Goal: Find specific page/section: Find specific page/section

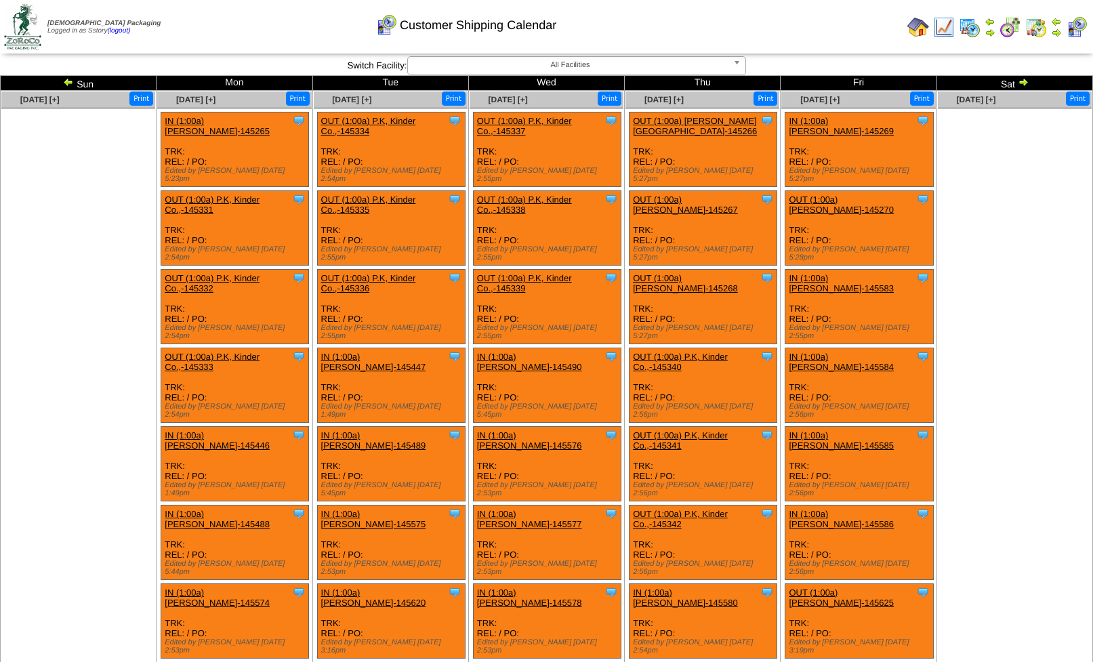
scroll to position [916, 0]
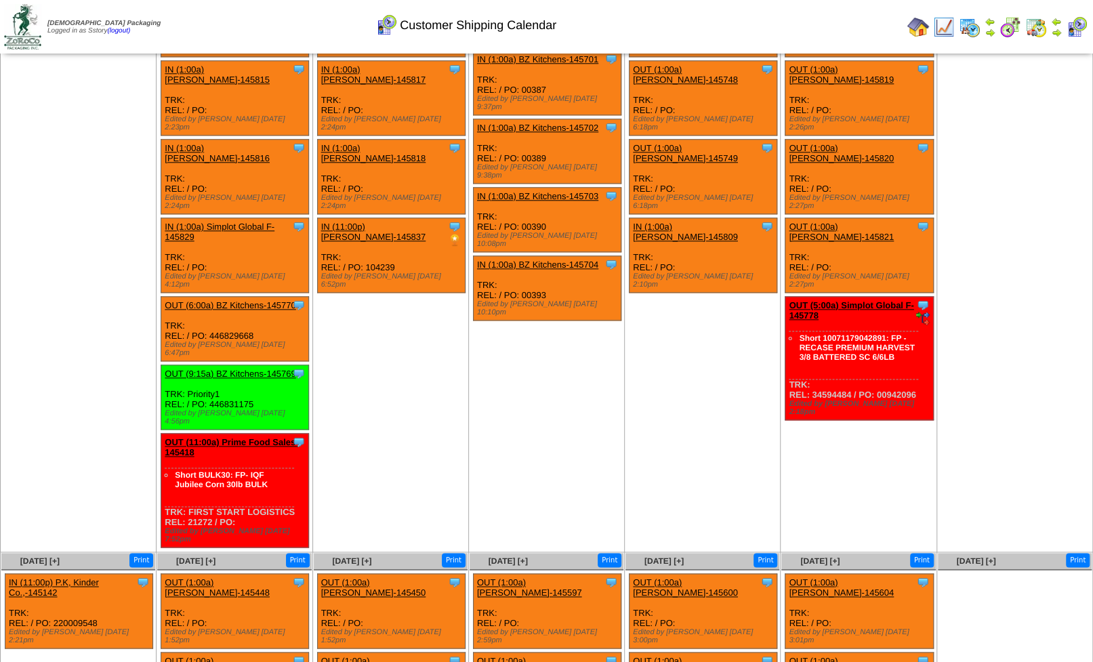
click at [920, 27] on img at bounding box center [918, 27] width 22 height 22
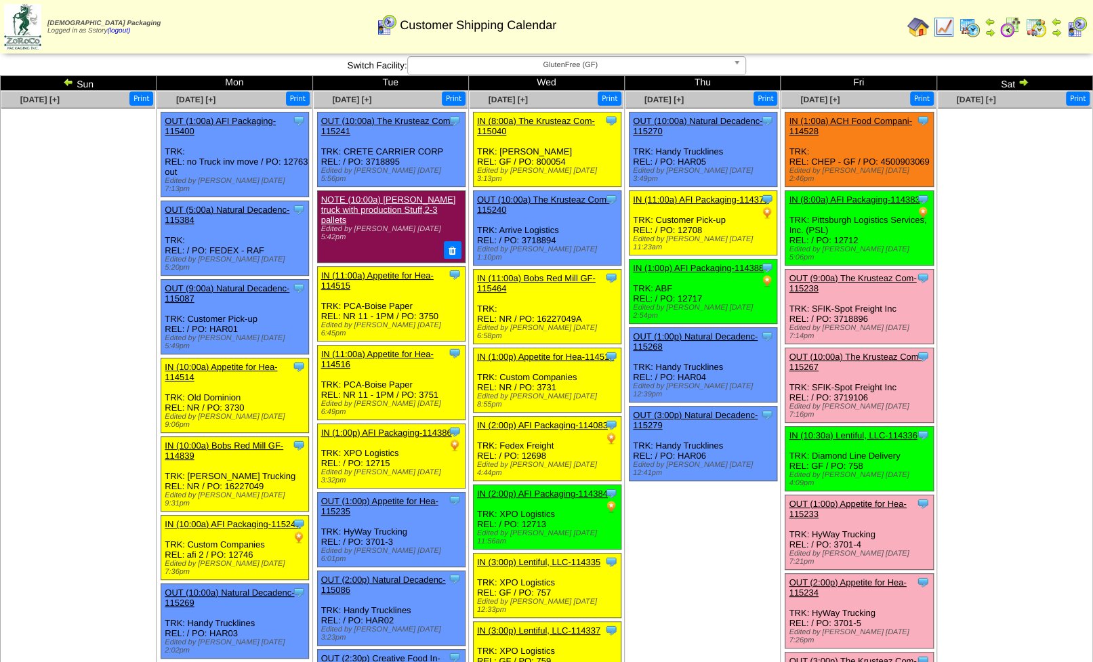
click at [912, 30] on img at bounding box center [918, 27] width 22 height 22
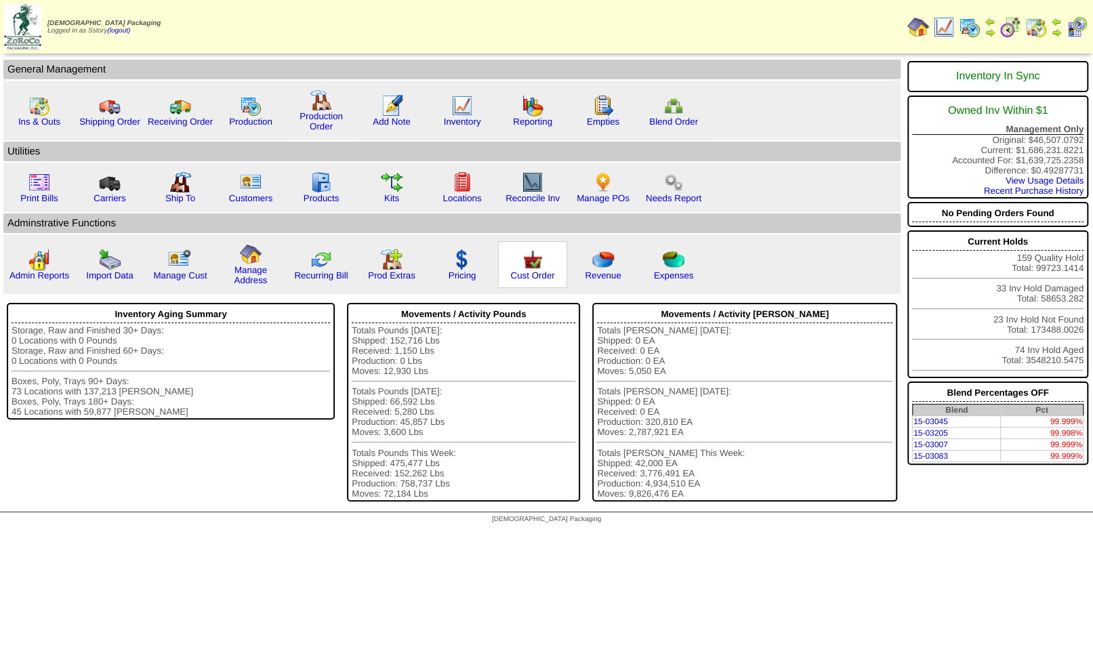
click at [533, 261] on img at bounding box center [533, 260] width 22 height 22
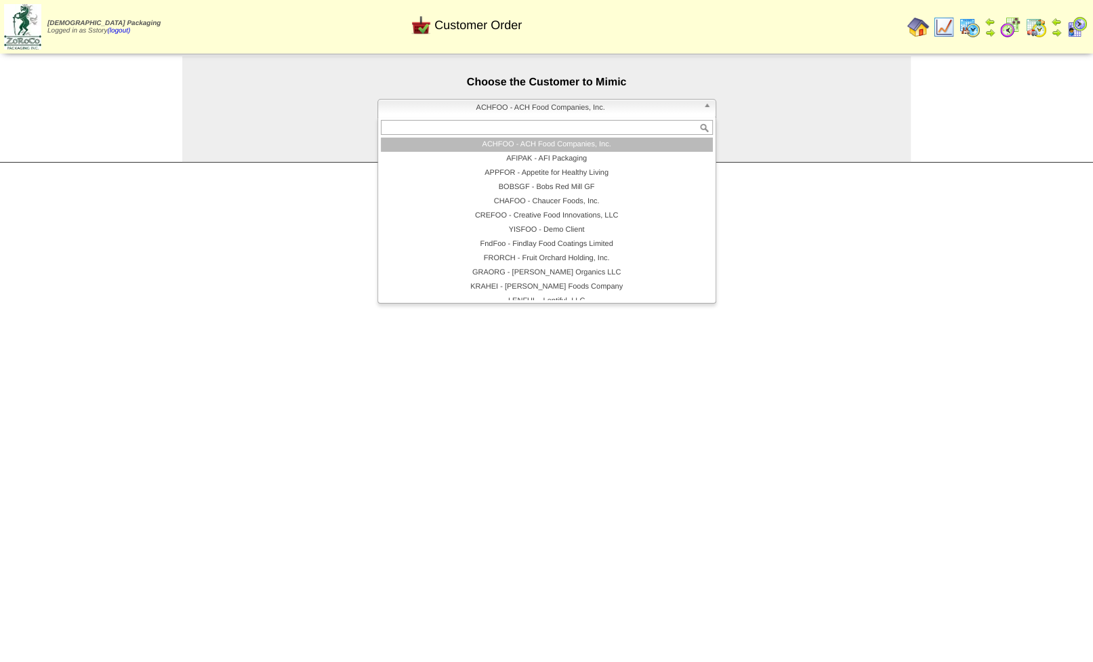
click at [506, 107] on span "ACHFOO - ACH Food Companies, Inc." at bounding box center [540, 108] width 314 height 16
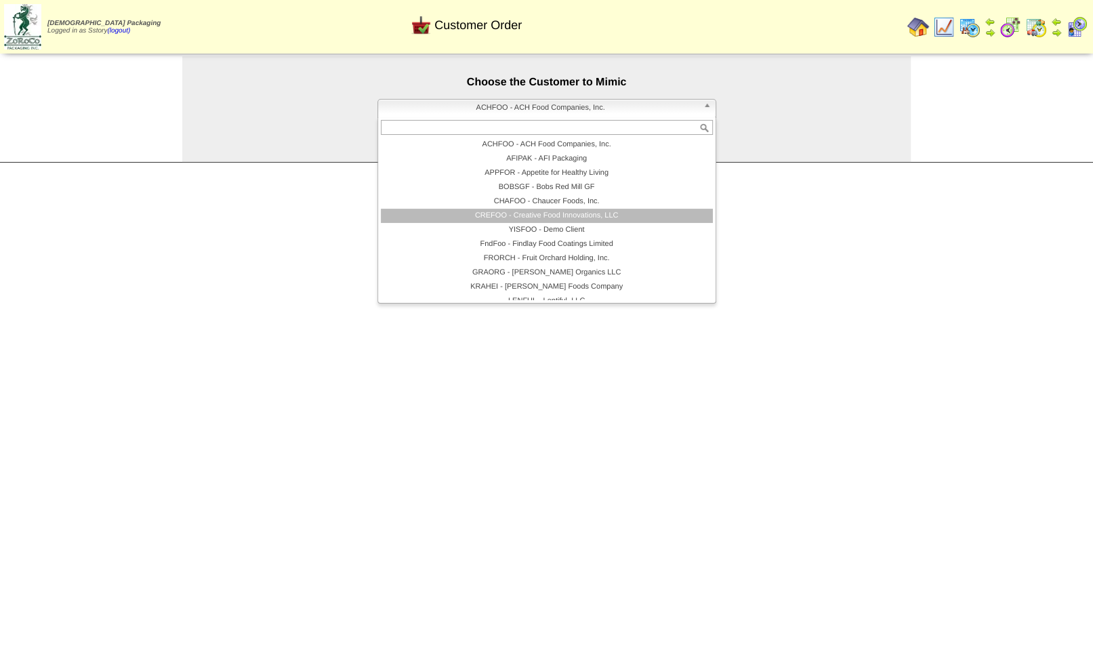
click at [533, 221] on li "CREFOO - Creative Food Innovations, LLC" at bounding box center [547, 216] width 332 height 14
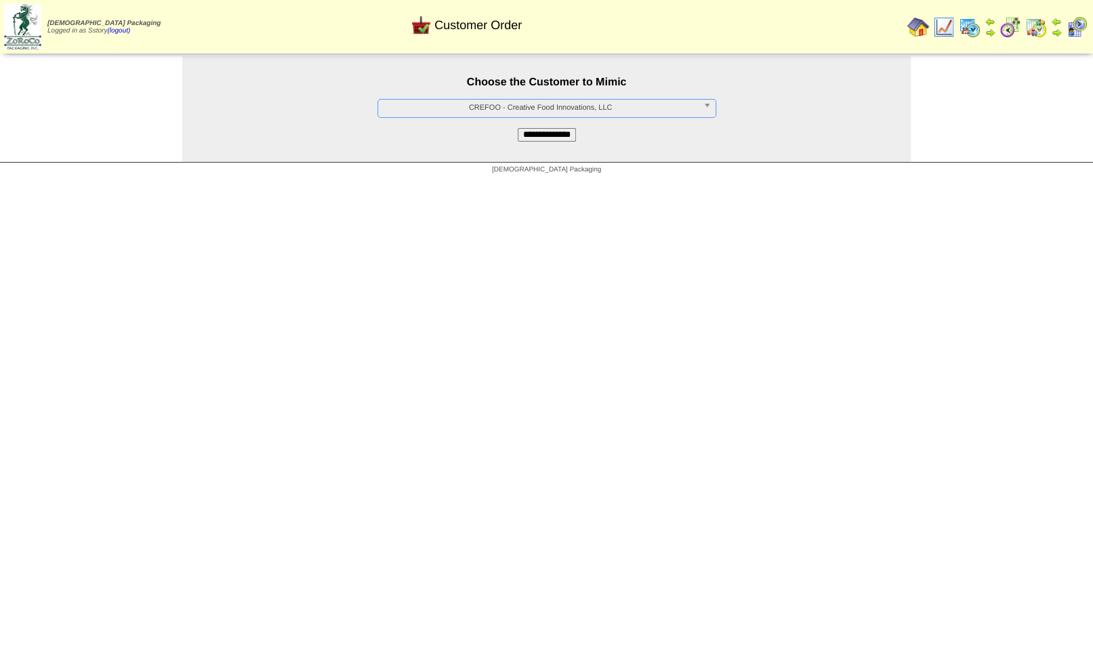
click at [548, 136] on input "**********" at bounding box center [546, 135] width 58 height 14
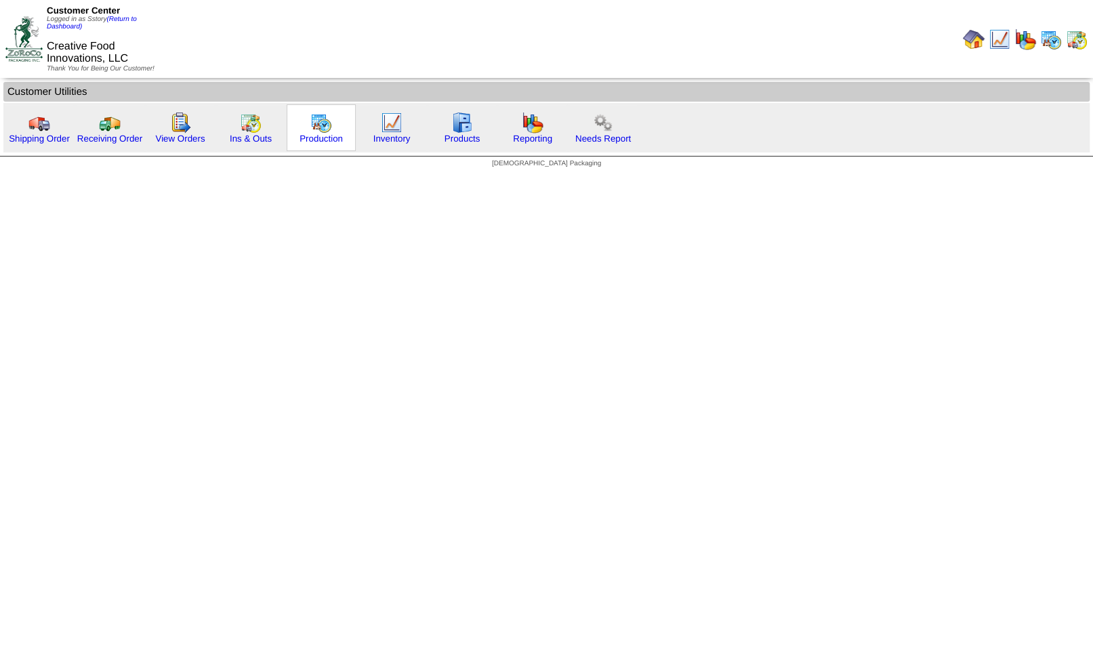
click at [319, 121] on img at bounding box center [321, 123] width 22 height 22
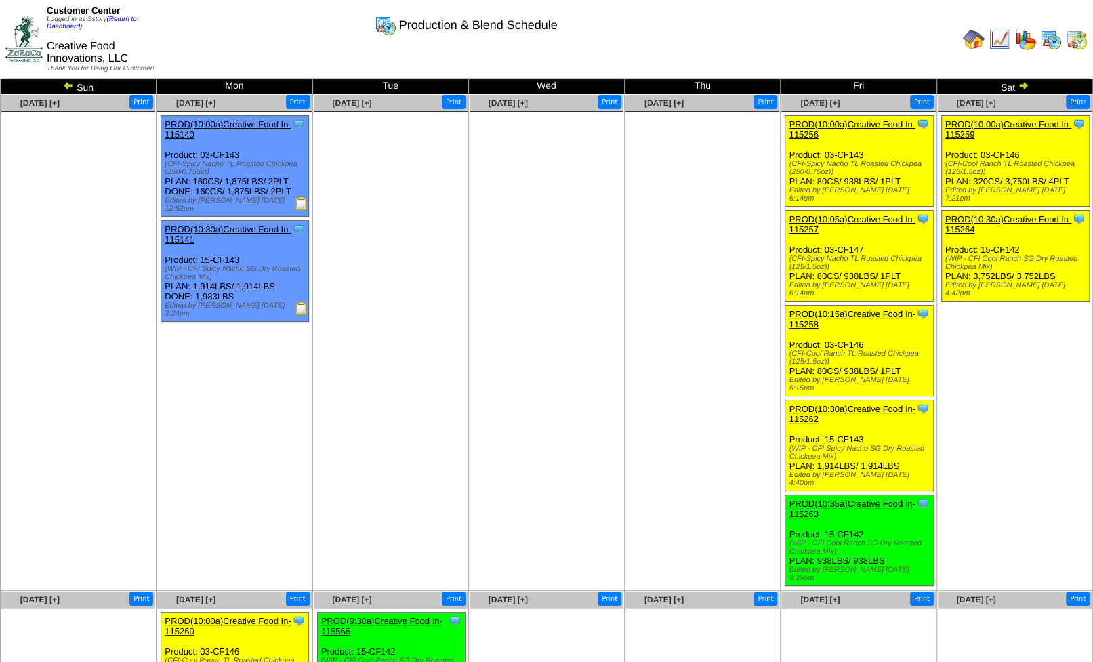
click at [1074, 45] on img at bounding box center [1076, 39] width 22 height 22
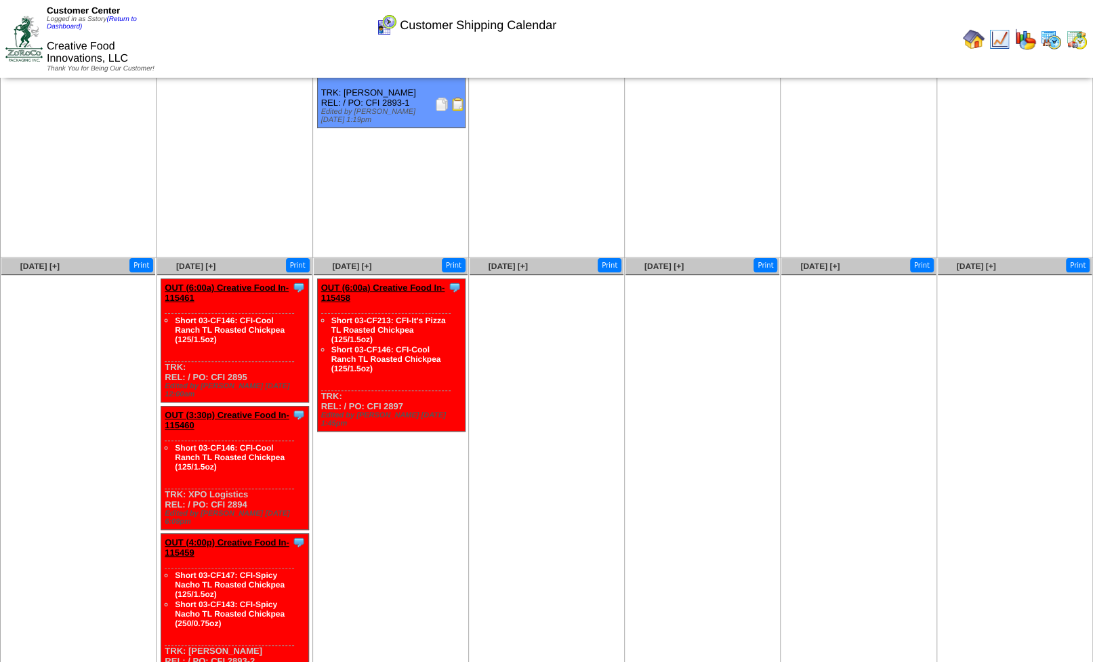
scroll to position [93, 0]
